Goal: Register for event/course

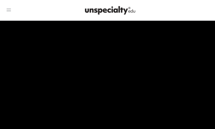
checkbox input "true"
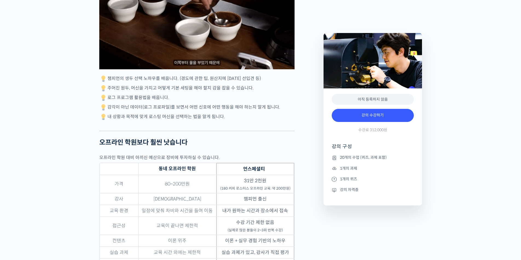
scroll to position [1230, 0]
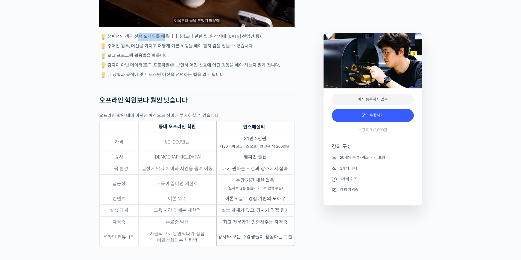
drag, startPoint x: 137, startPoint y: 199, endPoint x: 160, endPoint y: 199, distance: 23.5
click at [160, 41] on p "챔피언의 생두 선택 노하우를 배웁니다. (경도에 관한 팁, 원산지에 [DATE] 선입견 등)" at bounding box center [196, 37] width 195 height 8
click at [130, 41] on p "챔피언의 생두 선택 노하우를 배웁니다. (경도에 관한 팁, 원산지에 대한 선입견 등)" at bounding box center [196, 37] width 195 height 8
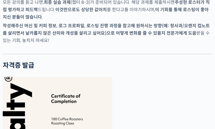
scroll to position [1804, 0]
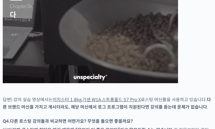
scroll to position [2460, 0]
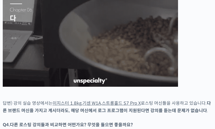
drag, startPoint x: 37, startPoint y: 56, endPoint x: 77, endPoint y: 62, distance: 41.2
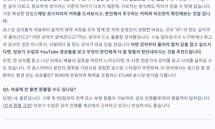
scroll to position [2596, 0]
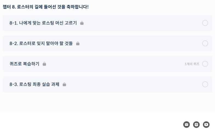
scroll to position [3143, 0]
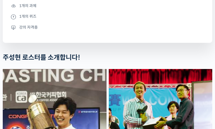
scroll to position [355, 0]
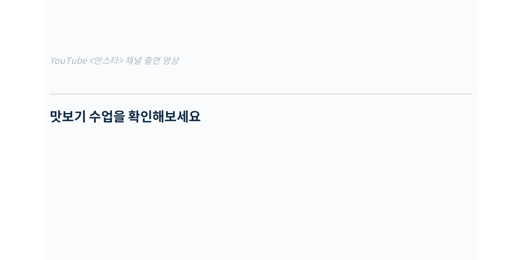
scroll to position [740, 0]
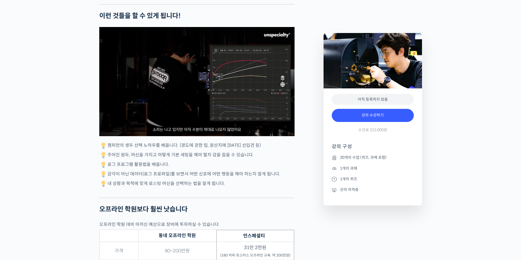
scroll to position [1123, 0]
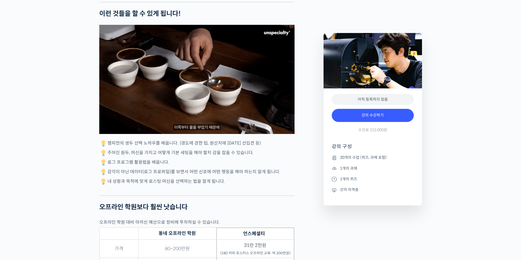
drag, startPoint x: 141, startPoint y: 120, endPoint x: 160, endPoint y: 119, distance: 19.2
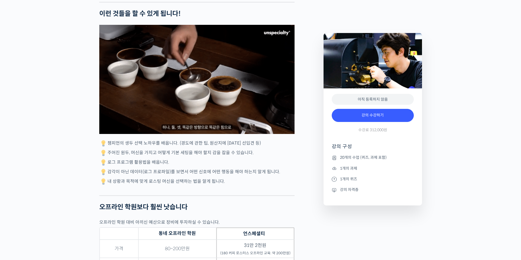
drag, startPoint x: 145, startPoint y: 129, endPoint x: 160, endPoint y: 135, distance: 16.1
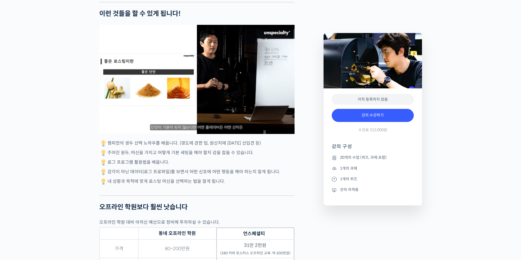
drag, startPoint x: 123, startPoint y: 139, endPoint x: 205, endPoint y: 137, distance: 82.3
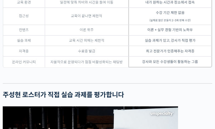
scroll to position [1587, 0]
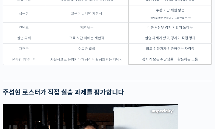
drag, startPoint x: 147, startPoint y: 87, endPoint x: 181, endPoint y: 92, distance: 34.2
drag, startPoint x: 140, startPoint y: 86, endPoint x: 182, endPoint y: 93, distance: 42.9
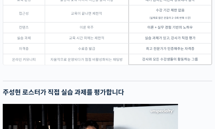
drag, startPoint x: 151, startPoint y: 88, endPoint x: 180, endPoint y: 92, distance: 29.2
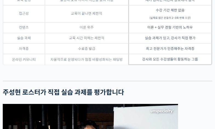
drag, startPoint x: 181, startPoint y: 88, endPoint x: 146, endPoint y: 89, distance: 34.4
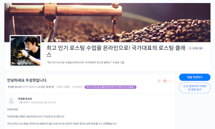
scroll to position [2079, 0]
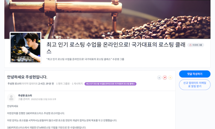
drag, startPoint x: 52, startPoint y: 75, endPoint x: 102, endPoint y: 74, distance: 49.5
drag, startPoint x: 74, startPoint y: 71, endPoint x: 92, endPoint y: 73, distance: 17.9
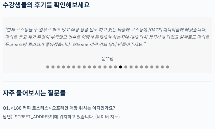
scroll to position [2271, 0]
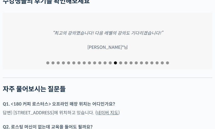
drag, startPoint x: 48, startPoint y: 77, endPoint x: 59, endPoint y: 78, distance: 11.5
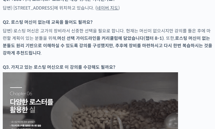
scroll to position [2380, 0]
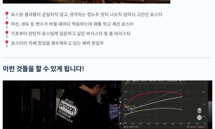
scroll to position [1326, 0]
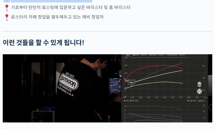
drag, startPoint x: 21, startPoint y: 98, endPoint x: 86, endPoint y: 102, distance: 65.1
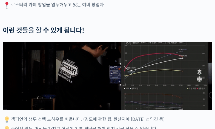
scroll to position [1354, 0]
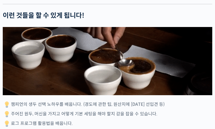
drag, startPoint x: 16, startPoint y: 89, endPoint x: 69, endPoint y: 93, distance: 54.0
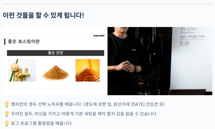
drag, startPoint x: 17, startPoint y: 88, endPoint x: 39, endPoint y: 90, distance: 21.4
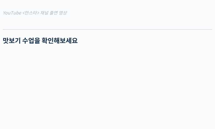
scroll to position [752, 0]
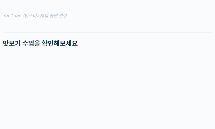
click at [46, 19] on span "YouTube <안스타> 채널 출연 영상" at bounding box center [35, 16] width 64 height 6
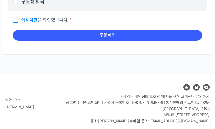
scroll to position [424, 0]
